Goal: Information Seeking & Learning: Learn about a topic

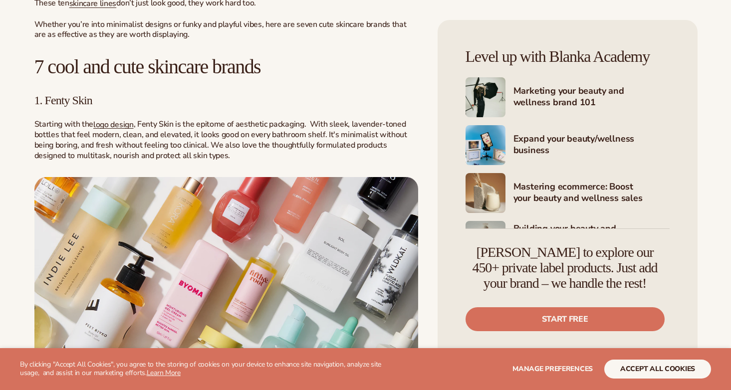
scroll to position [437, 0]
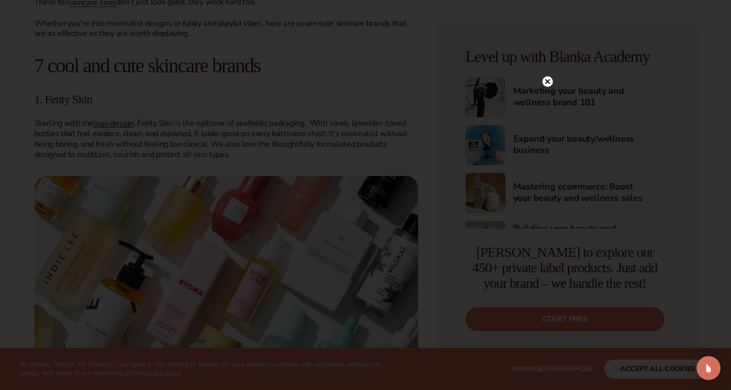
click at [546, 82] on circle at bounding box center [547, 81] width 10 height 10
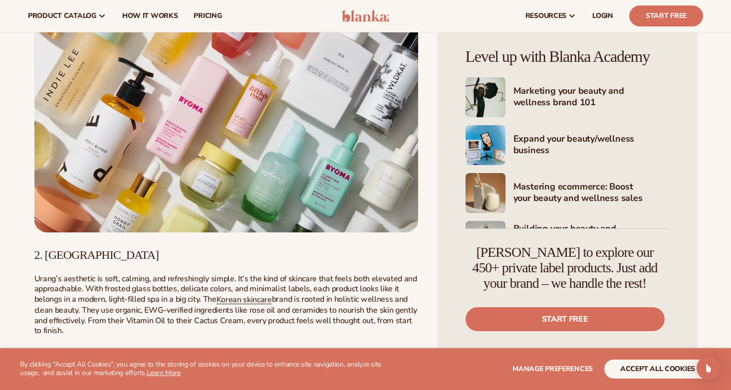
scroll to position [465, 0]
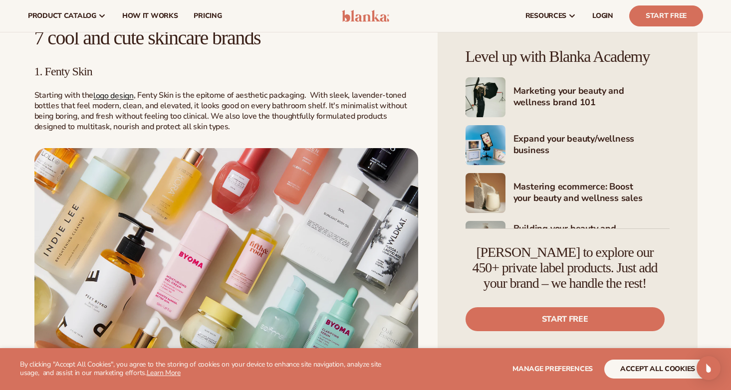
click at [124, 93] on link "logo design" at bounding box center [113, 95] width 40 height 11
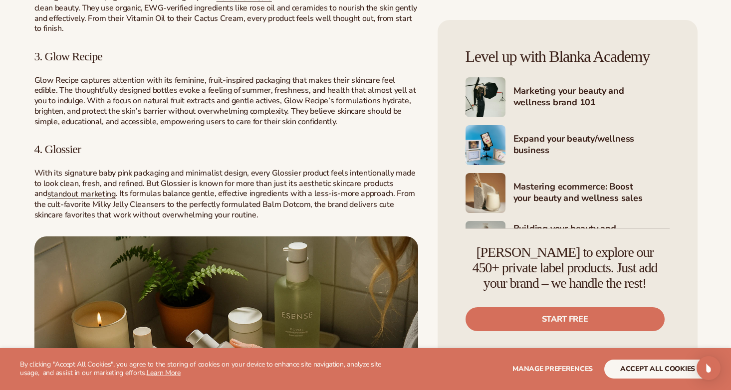
scroll to position [923, 0]
drag, startPoint x: 83, startPoint y: 163, endPoint x: 45, endPoint y: 158, distance: 38.3
copy span "Urang"
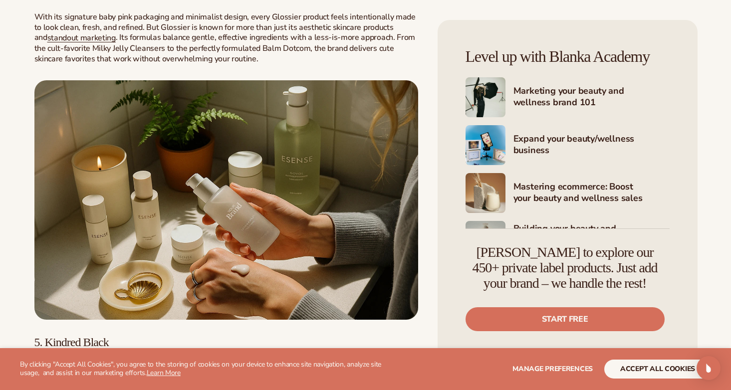
scroll to position [1081, 0]
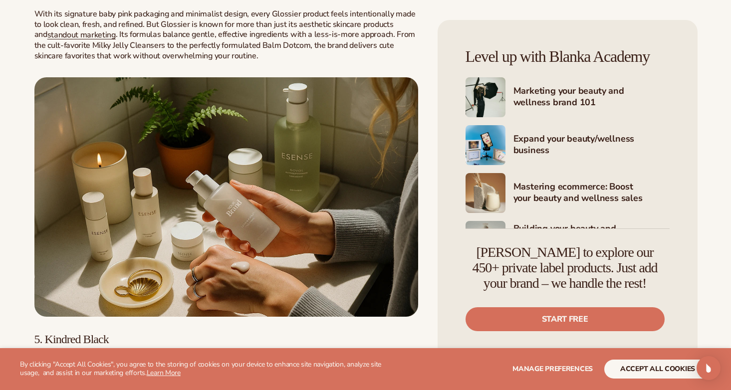
drag, startPoint x: 109, startPoint y: 99, endPoint x: 47, endPoint y: 99, distance: 62.4
copy span "Glow Recipe"
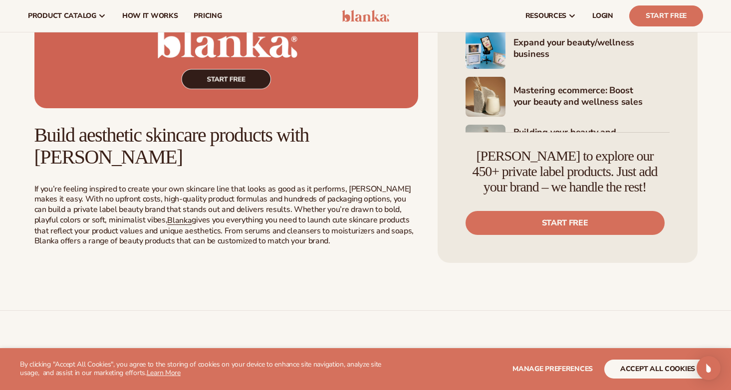
scroll to position [1611, 0]
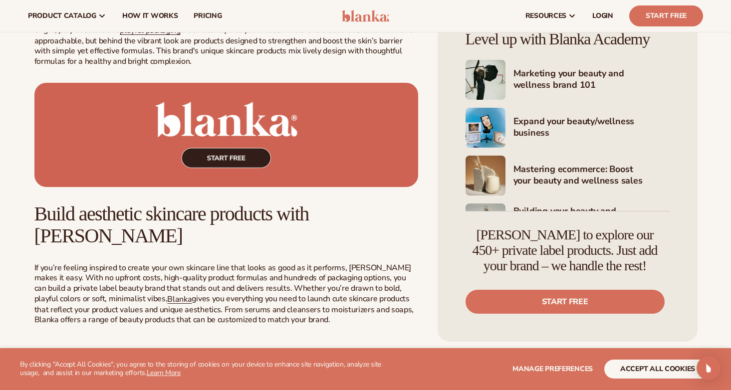
drag, startPoint x: 128, startPoint y: 220, endPoint x: 49, endPoint y: 221, distance: 78.9
drag, startPoint x: 46, startPoint y: 218, endPoint x: 112, endPoint y: 216, distance: 65.9
copy span "Kindred Black"
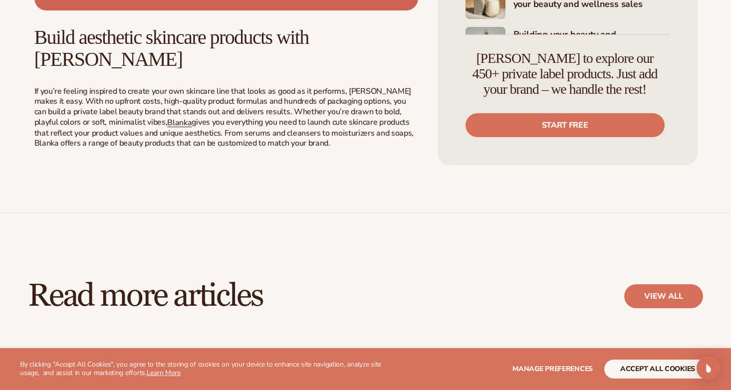
scroll to position [1793, 0]
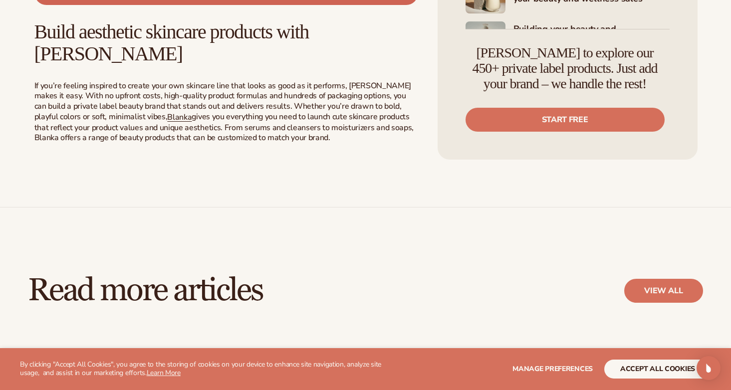
drag, startPoint x: 85, startPoint y: 120, endPoint x: 46, endPoint y: 122, distance: 39.0
copy span "Isamaya"
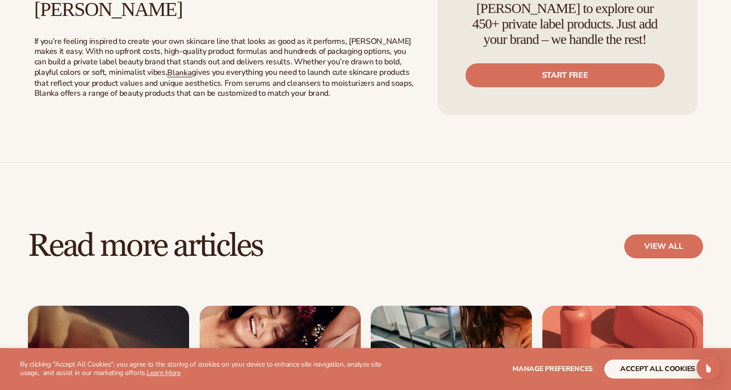
scroll to position [1947, 0]
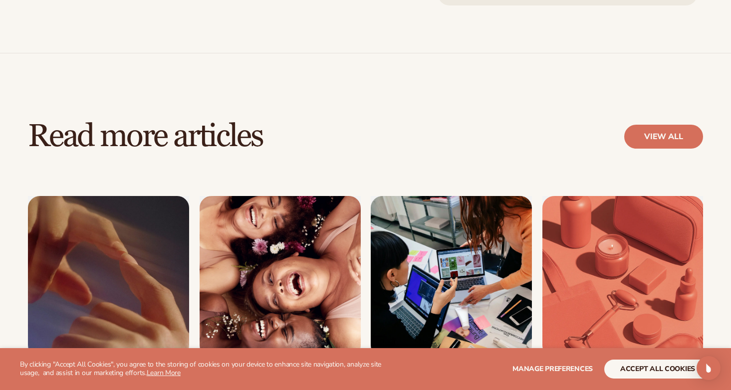
drag, startPoint x: 84, startPoint y: 57, endPoint x: 49, endPoint y: 62, distance: 35.2
copy span "yoma"
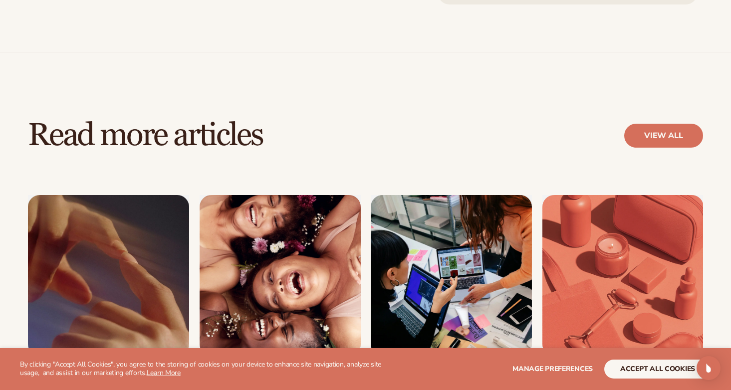
drag, startPoint x: 90, startPoint y: 60, endPoint x: 47, endPoint y: 59, distance: 42.4
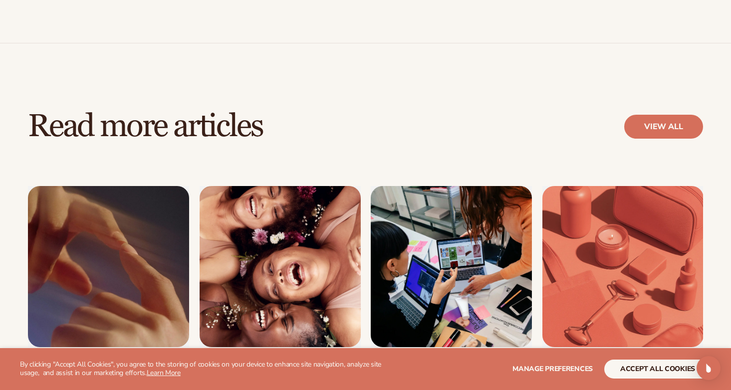
scroll to position [1958, 0]
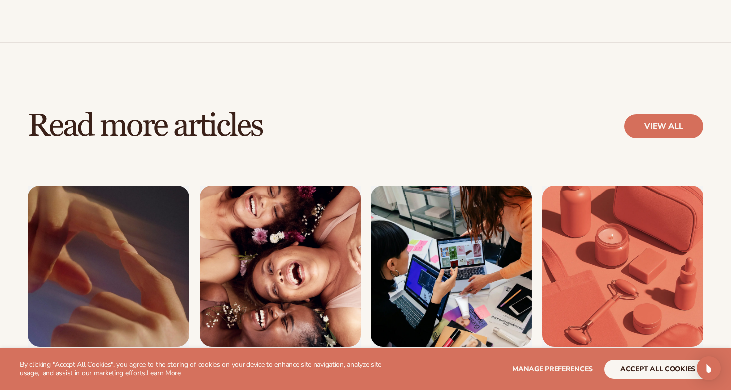
copy span "Byoma"
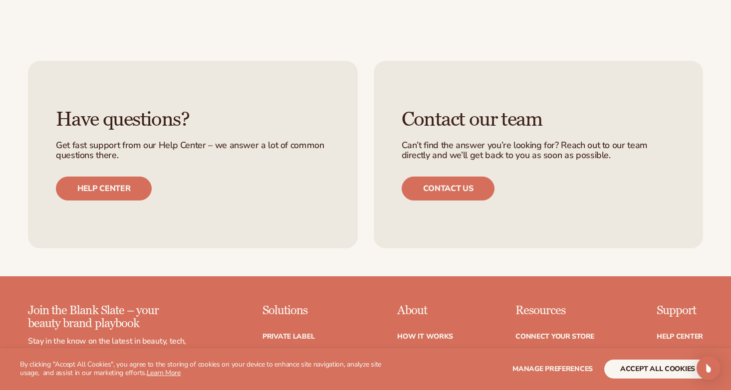
scroll to position [2616, 0]
